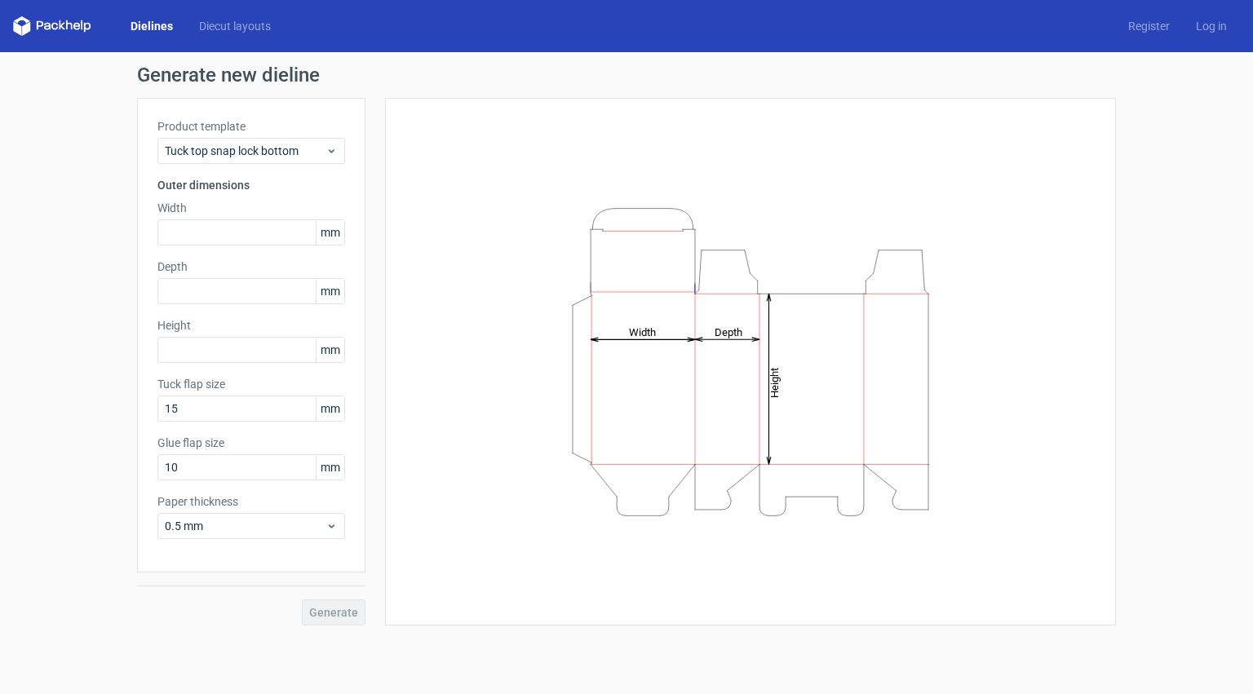
click at [153, 30] on link "Dielines" at bounding box center [152, 26] width 69 height 16
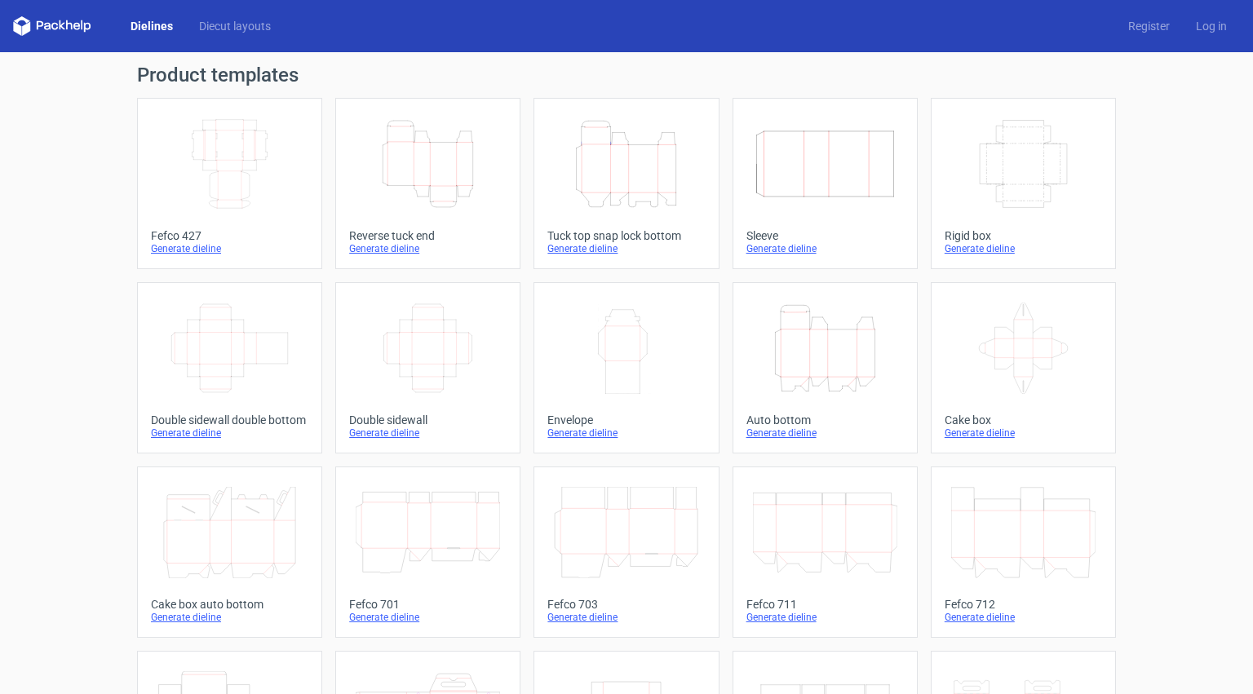
click at [296, 141] on icon "Width Depth Height" at bounding box center [229, 163] width 144 height 91
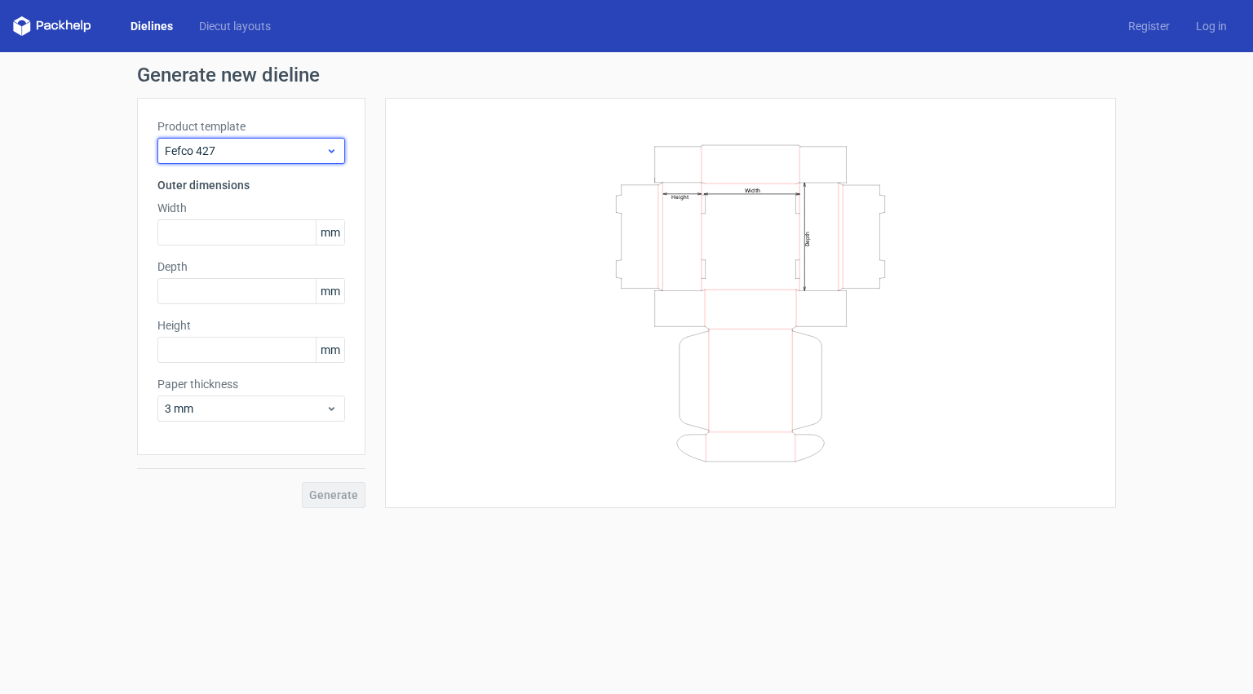
click at [275, 144] on span "Fefco 427" at bounding box center [245, 151] width 161 height 16
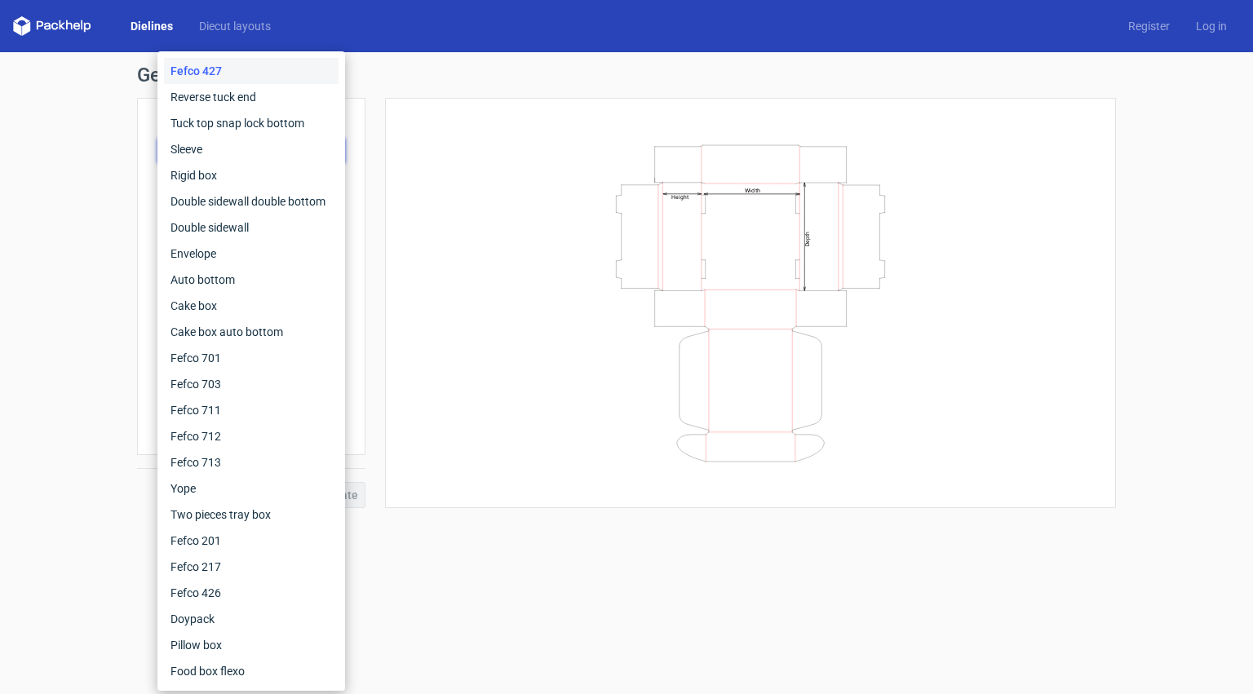
click at [490, 375] on div "Width Depth Height" at bounding box center [751, 303] width 690 height 370
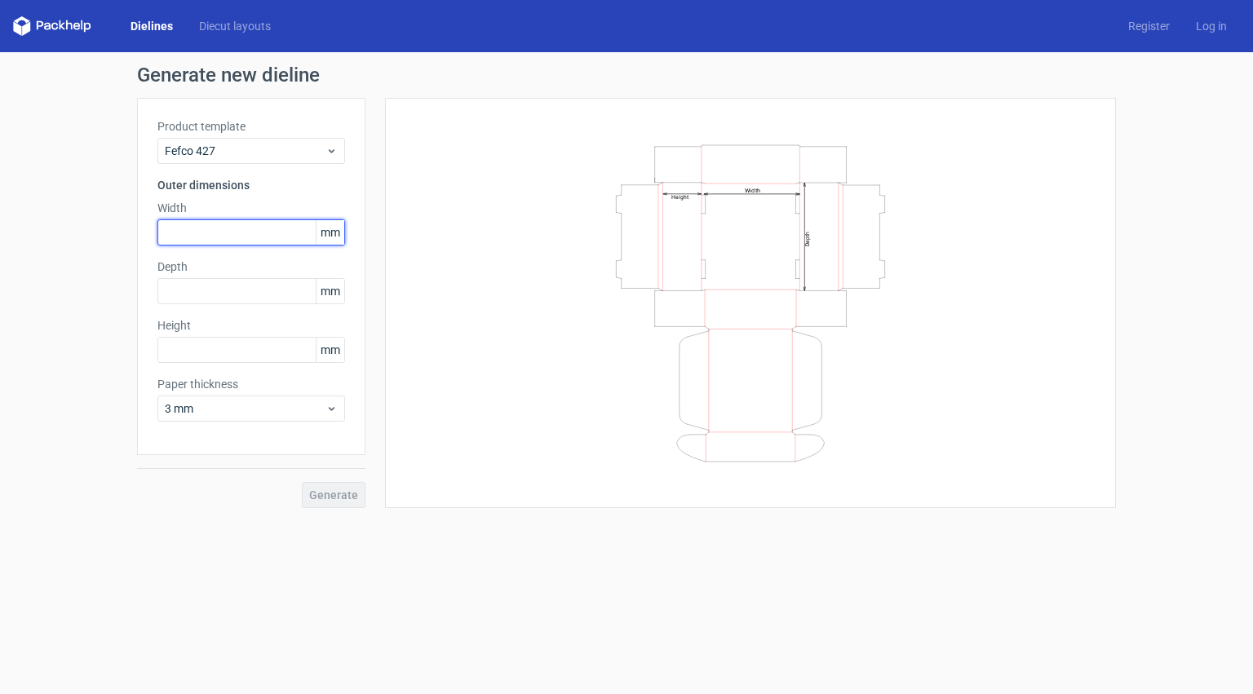
click at [233, 230] on input "text" at bounding box center [251, 233] width 188 height 26
type input "274"
click at [237, 291] on input "text" at bounding box center [251, 291] width 188 height 26
drag, startPoint x: 202, startPoint y: 292, endPoint x: 157, endPoint y: 292, distance: 44.9
click at [157, 292] on div "Product template Fefco 427 Outer dimensions Width 274 mm Depth 274 mm Height mm…" at bounding box center [251, 276] width 228 height 357
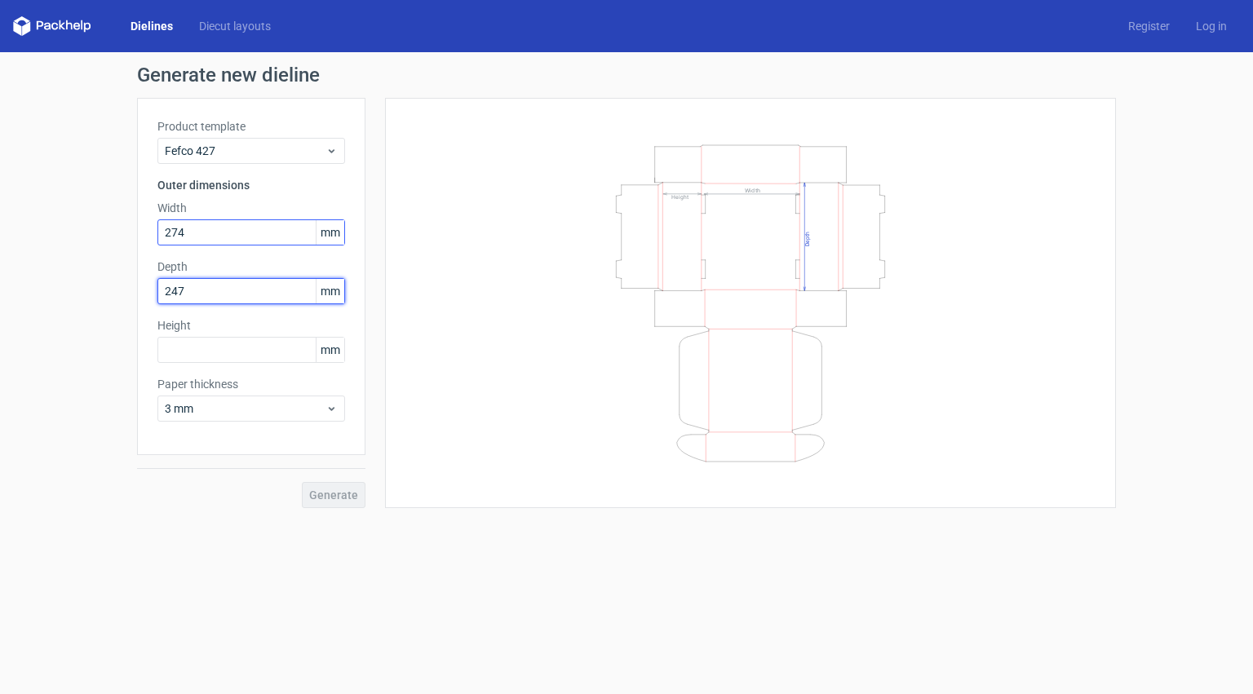
type input "247"
click at [208, 233] on input "274" at bounding box center [251, 233] width 188 height 26
click at [224, 347] on input "text" at bounding box center [251, 350] width 188 height 26
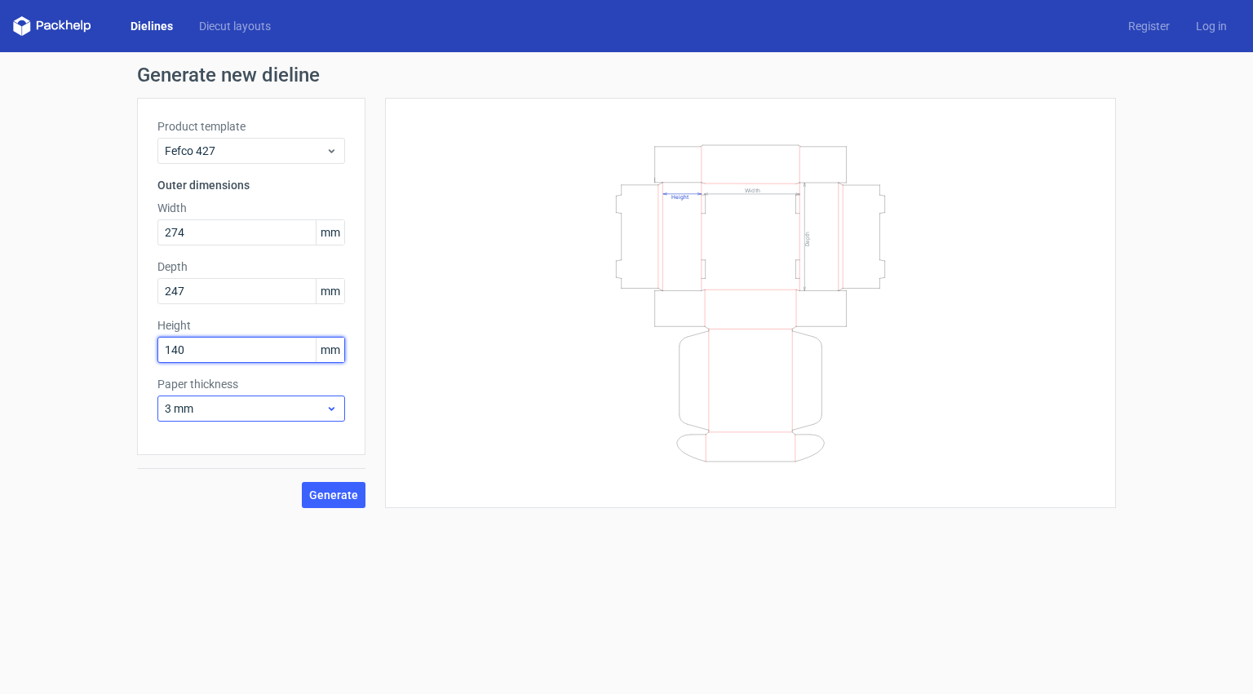
type input "140"
click at [268, 400] on div "3 mm" at bounding box center [251, 409] width 188 height 26
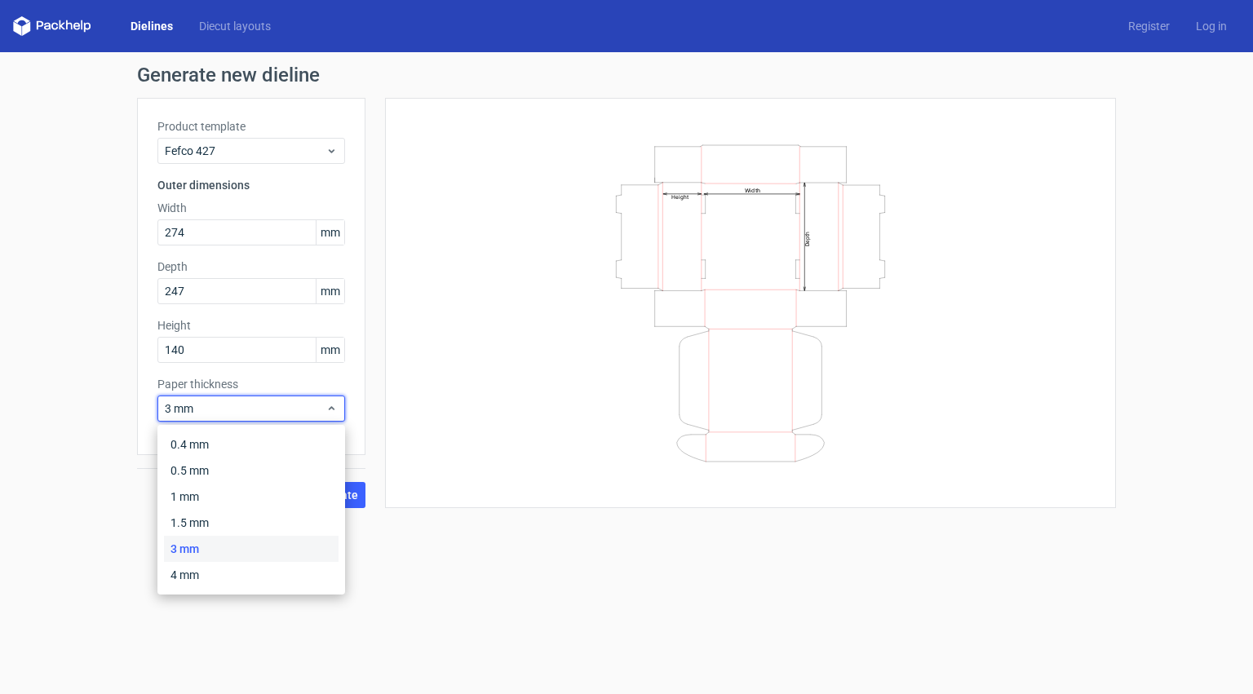
click at [277, 538] on div "3 mm" at bounding box center [251, 549] width 175 height 26
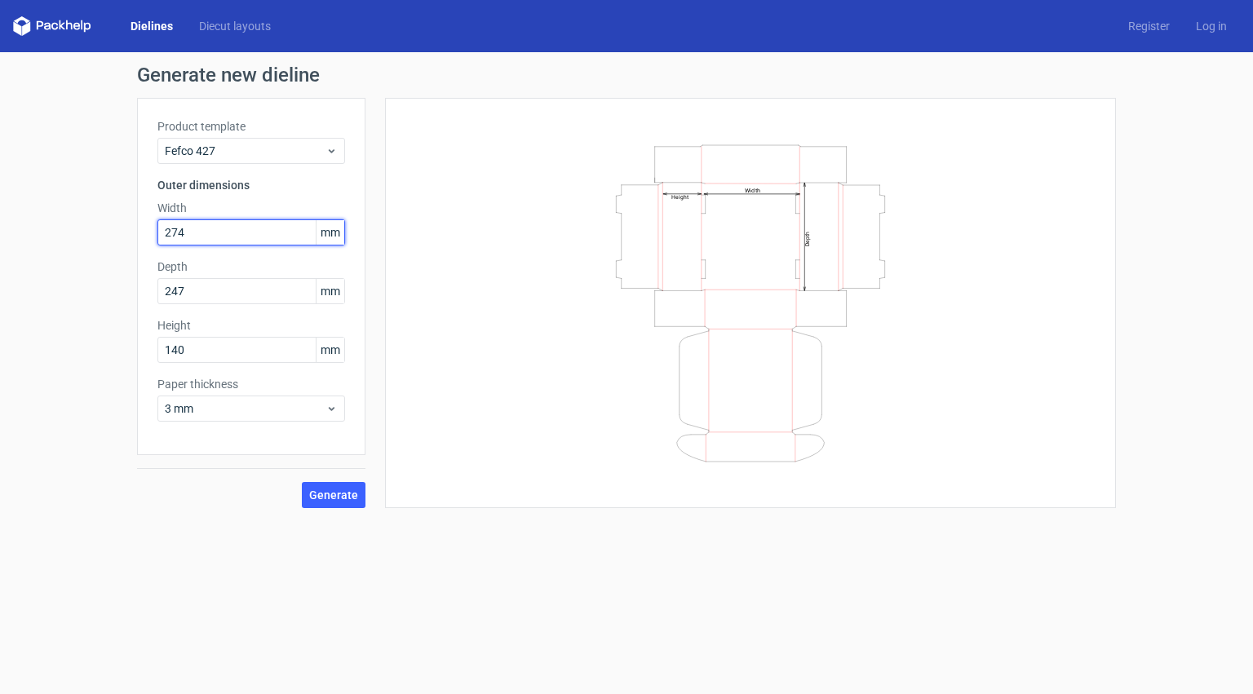
click at [212, 228] on input "274" at bounding box center [251, 233] width 188 height 26
type input "291"
click at [187, 295] on input "247" at bounding box center [251, 291] width 188 height 26
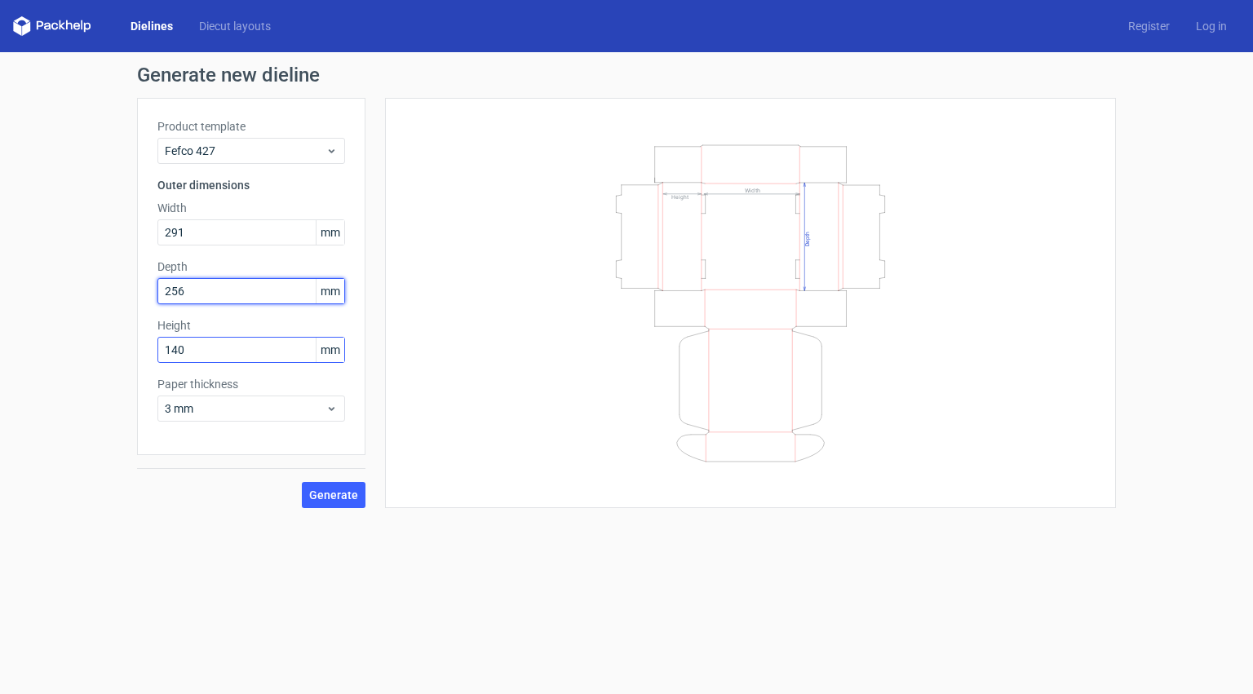
type input "256"
click at [198, 354] on input "140" at bounding box center [251, 350] width 188 height 26
type input "146"
click at [302, 482] on button "Generate" at bounding box center [334, 495] width 64 height 26
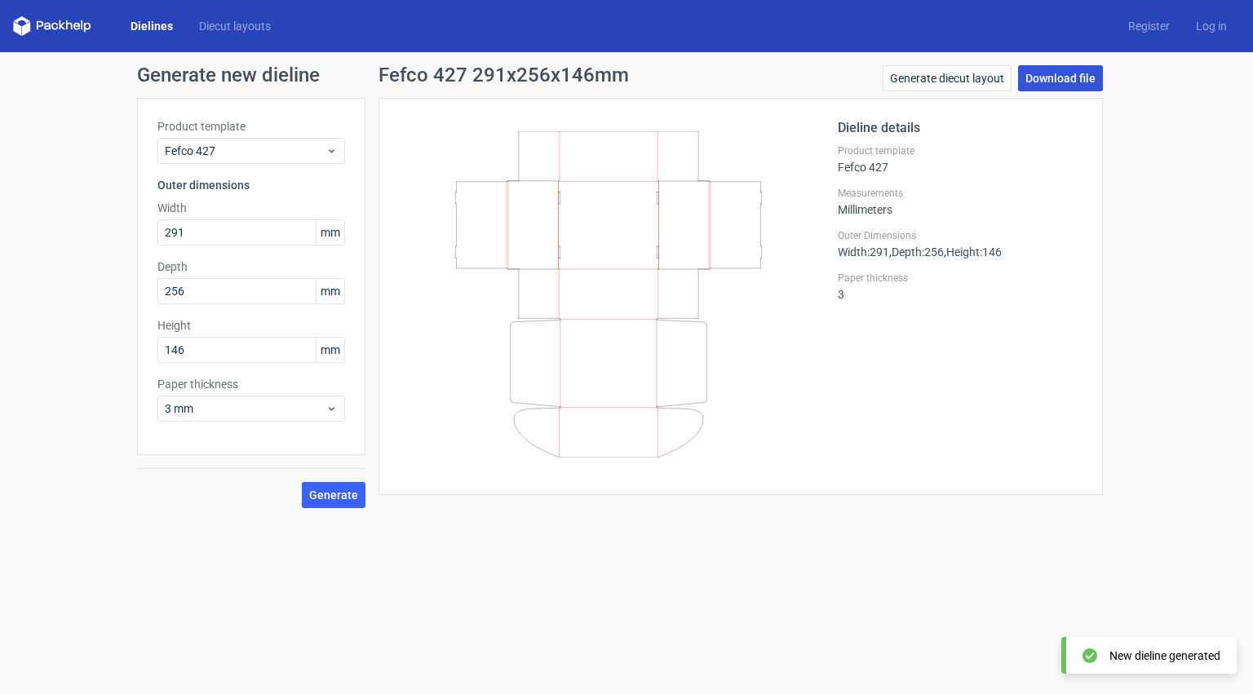
click at [1040, 82] on link "Download file" at bounding box center [1060, 78] width 85 height 26
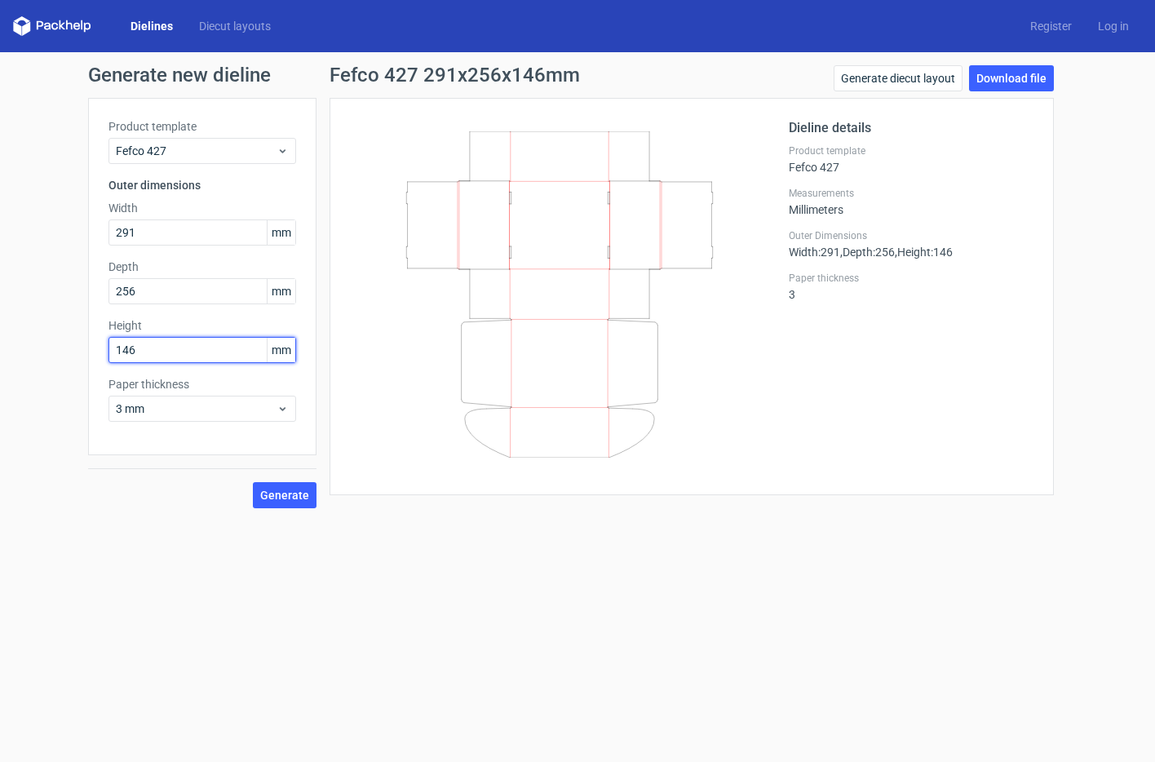
click at [155, 340] on input "146" at bounding box center [203, 350] width 188 height 26
click at [155, 351] on input "146" at bounding box center [203, 350] width 188 height 26
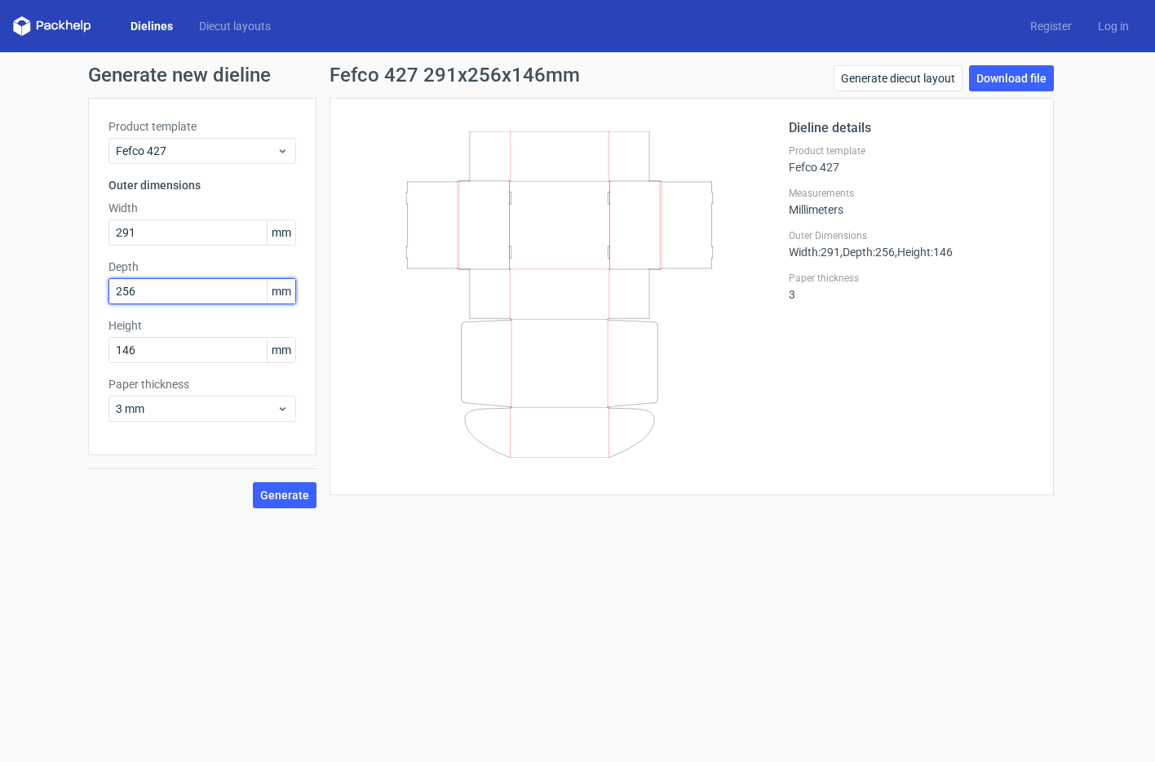
click at [151, 296] on input "256" at bounding box center [203, 291] width 188 height 26
drag, startPoint x: 144, startPoint y: 232, endPoint x: 117, endPoint y: 228, distance: 28.0
click at [117, 228] on input "291" at bounding box center [203, 233] width 188 height 26
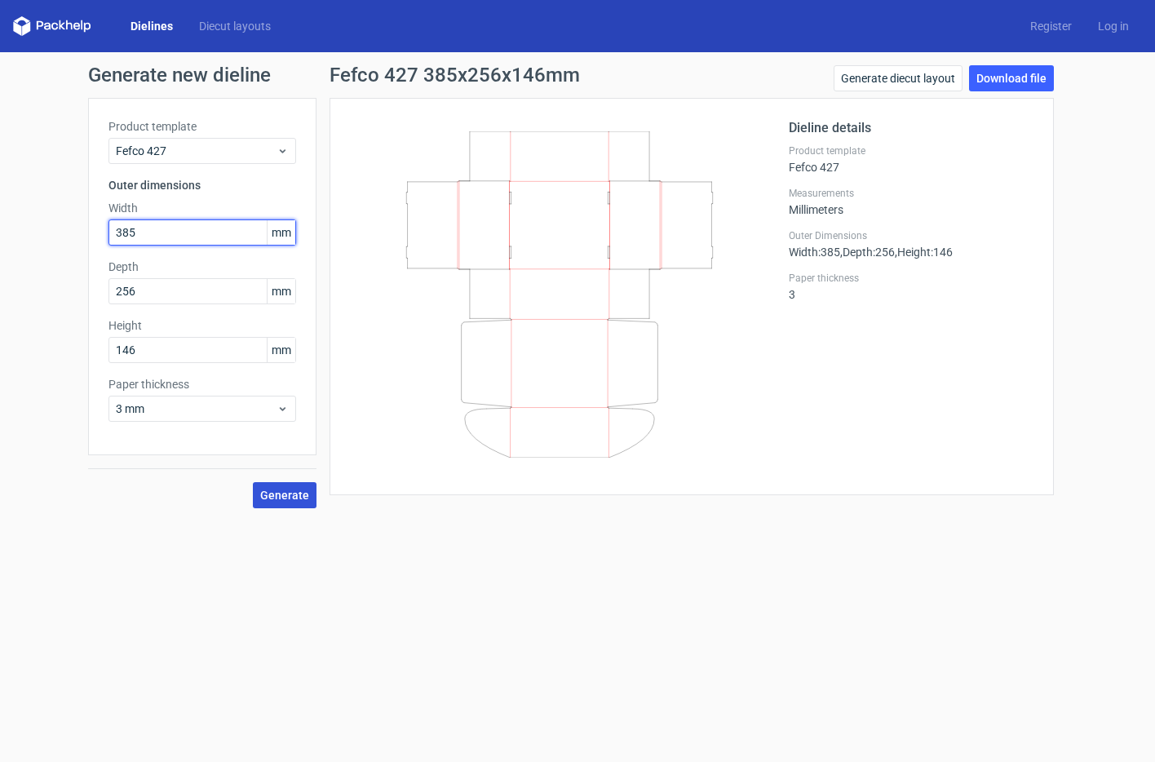
type input "385"
click at [291, 495] on span "Generate" at bounding box center [284, 495] width 49 height 11
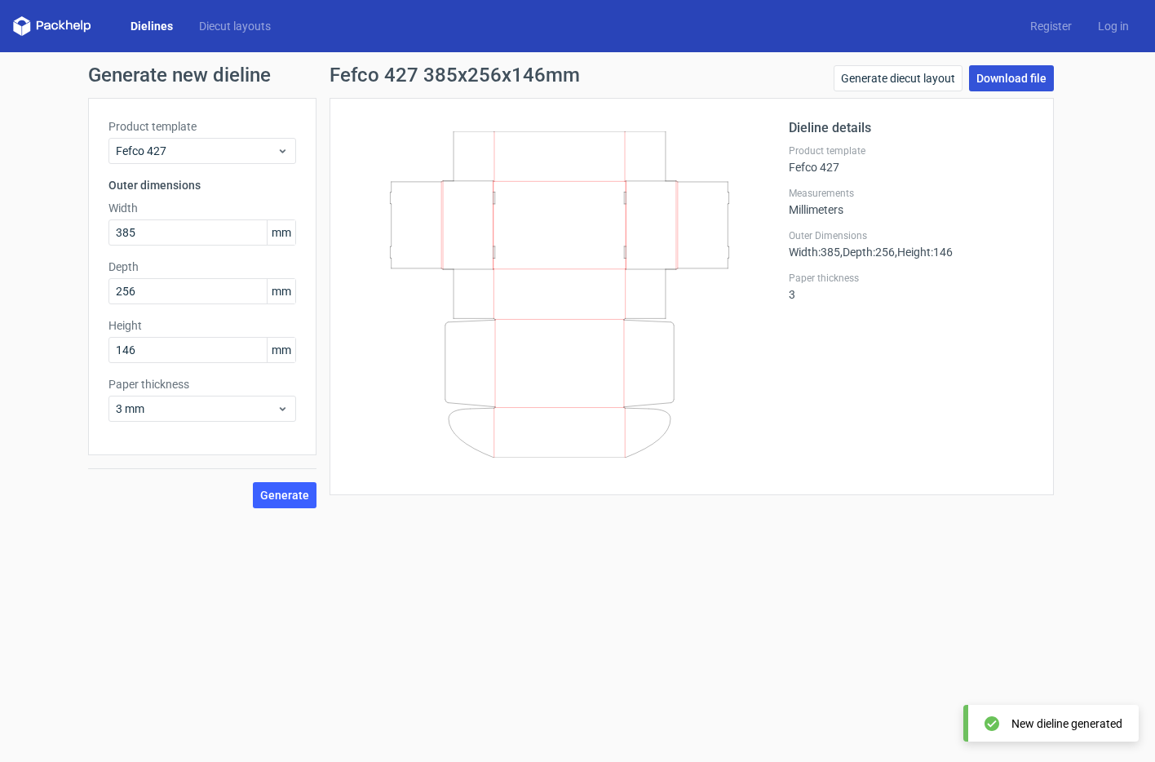
click at [1020, 74] on link "Download file" at bounding box center [1011, 78] width 85 height 26
click at [1025, 91] on div "Generate diecut layout Download file" at bounding box center [944, 81] width 220 height 33
click at [1026, 86] on link "Download file" at bounding box center [1011, 78] width 85 height 26
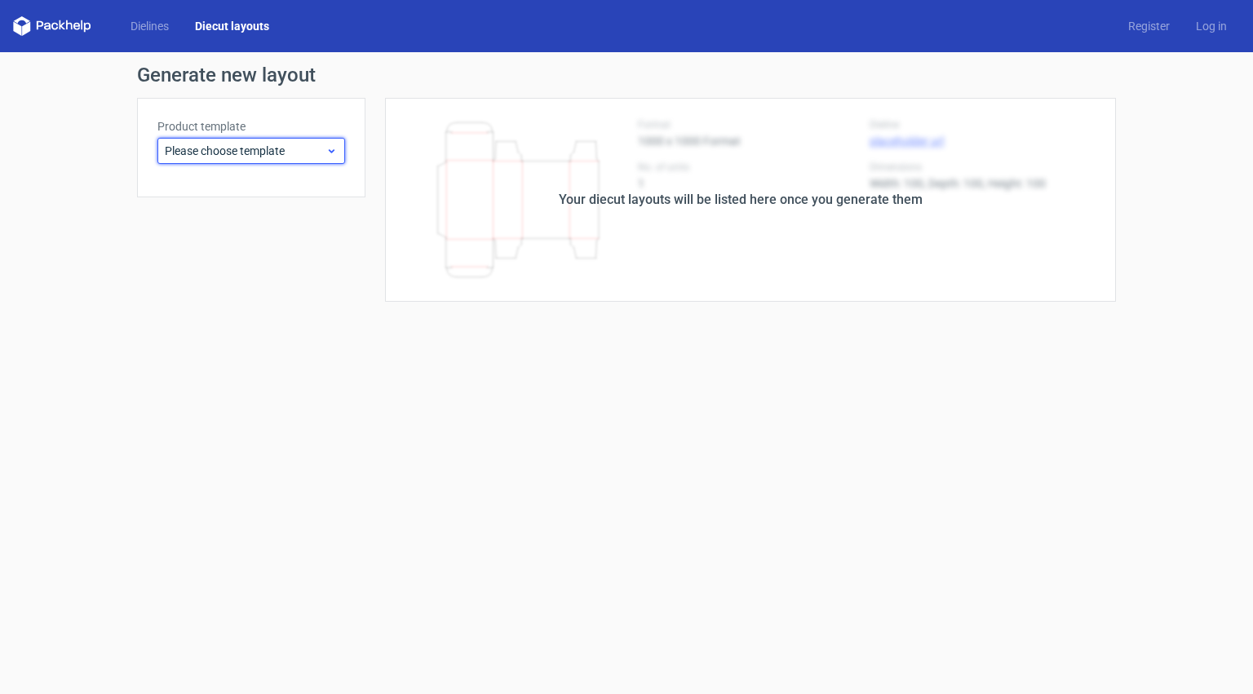
click at [300, 144] on span "Please choose template" at bounding box center [245, 151] width 161 height 16
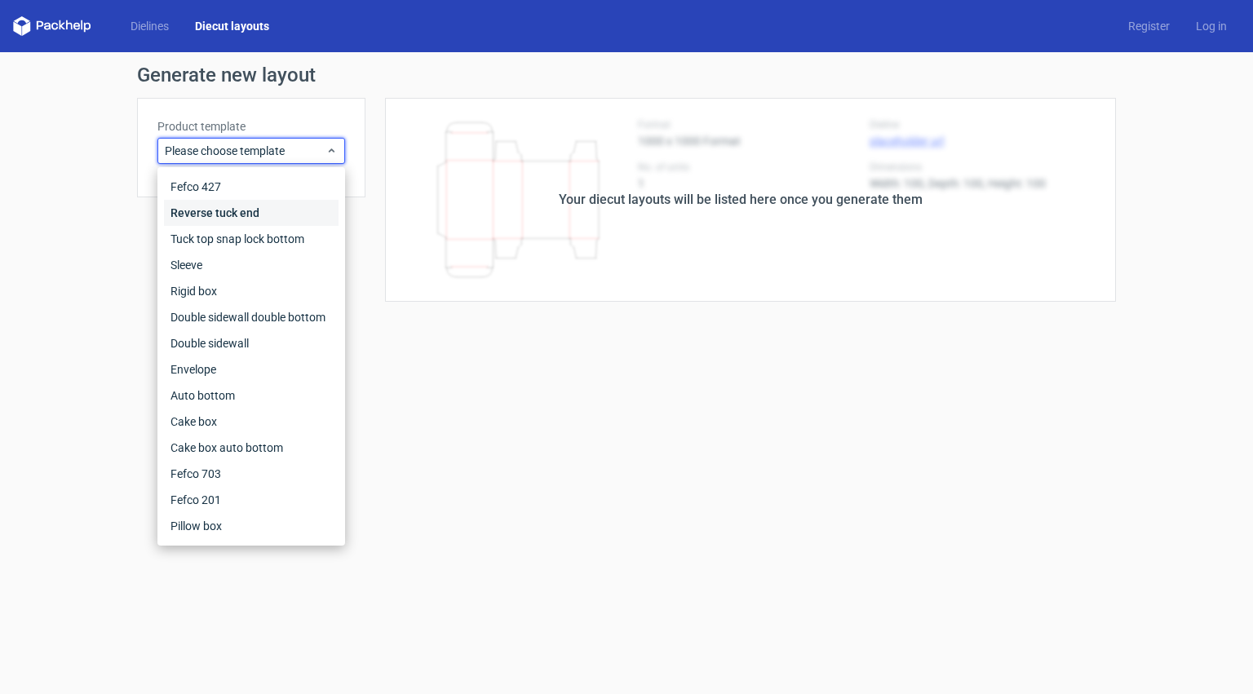
click at [290, 211] on div "Reverse tuck end" at bounding box center [251, 213] width 175 height 26
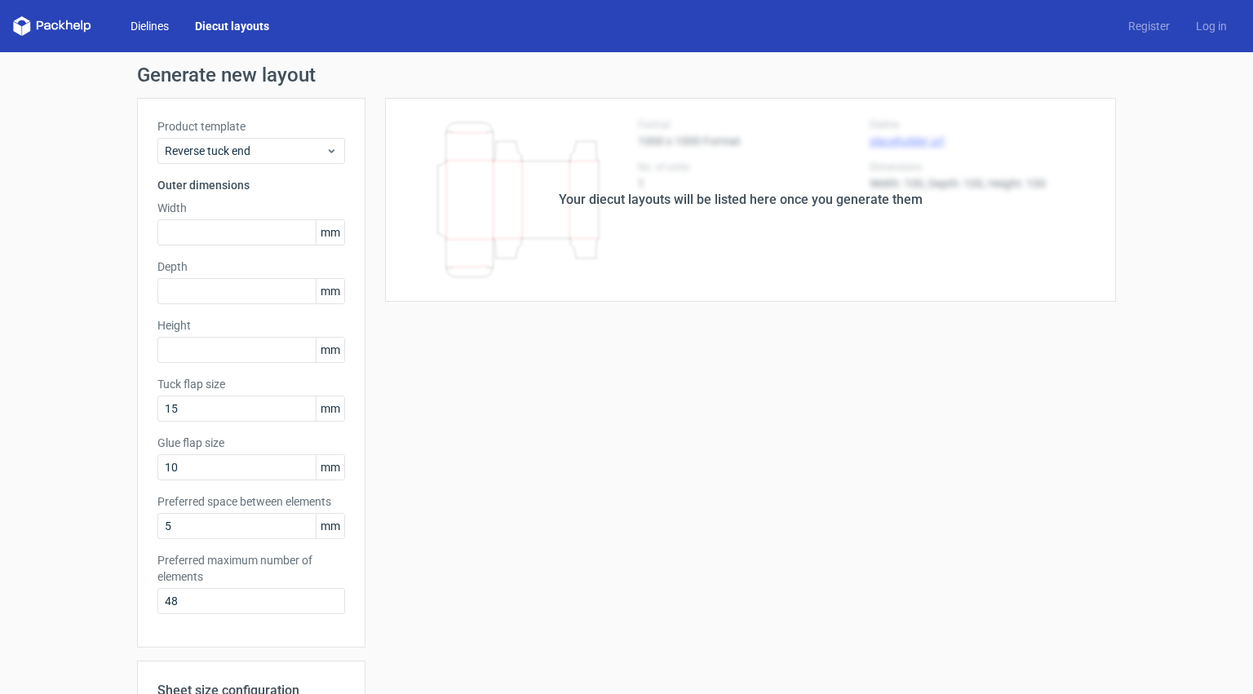
click at [130, 25] on link "Dielines" at bounding box center [150, 26] width 64 height 16
